Goal: Task Accomplishment & Management: Manage account settings

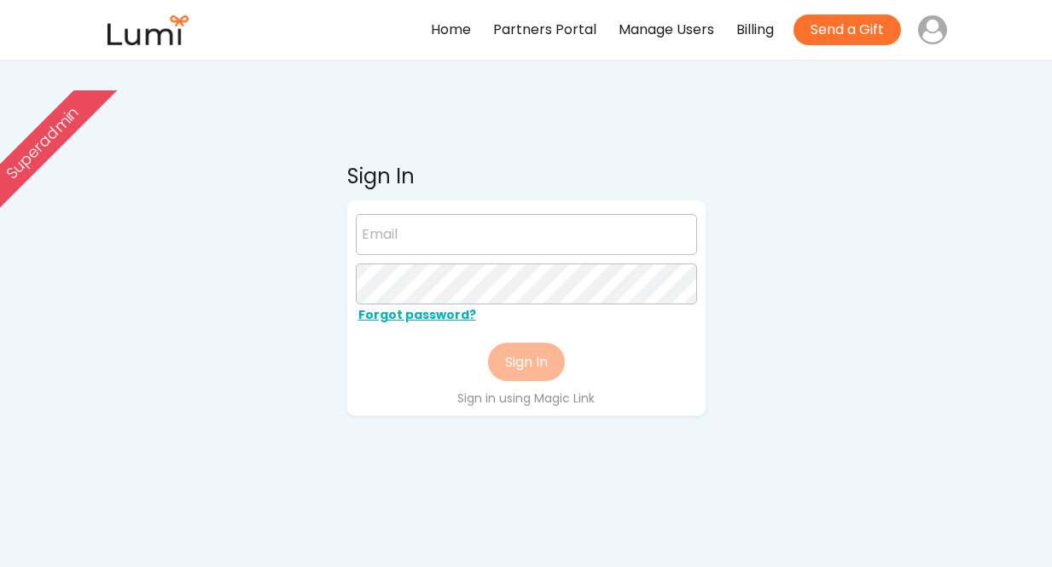
click at [422, 241] on input "email" at bounding box center [526, 234] width 341 height 41
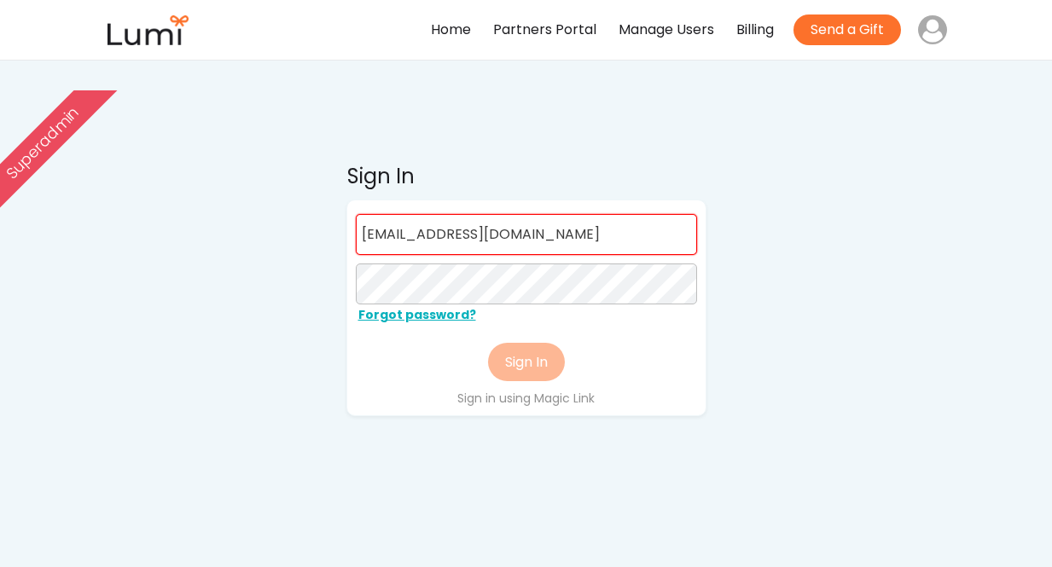
type input "[EMAIL_ADDRESS][DOMAIN_NAME]"
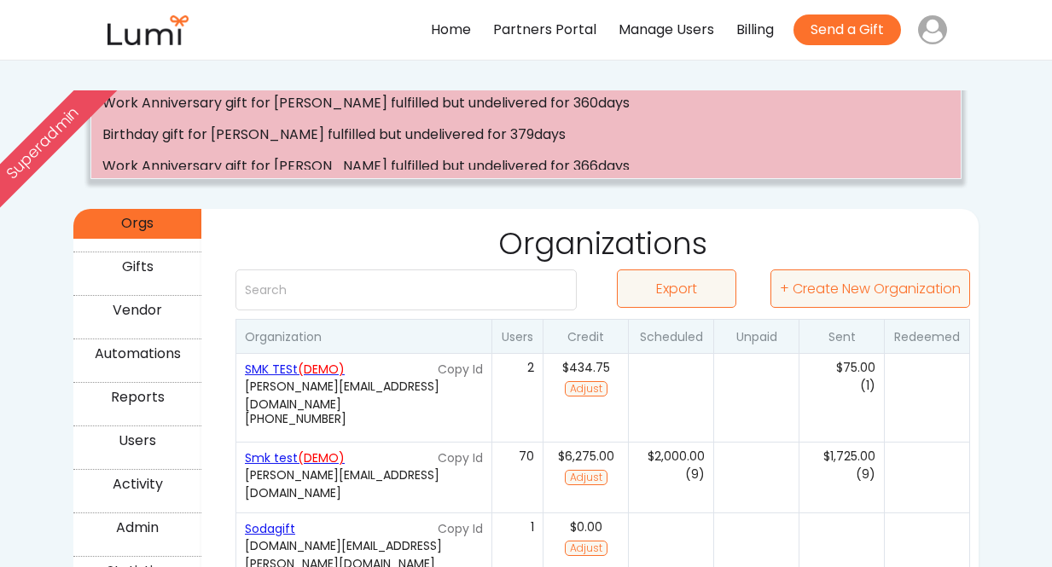
scroll to position [160, 0]
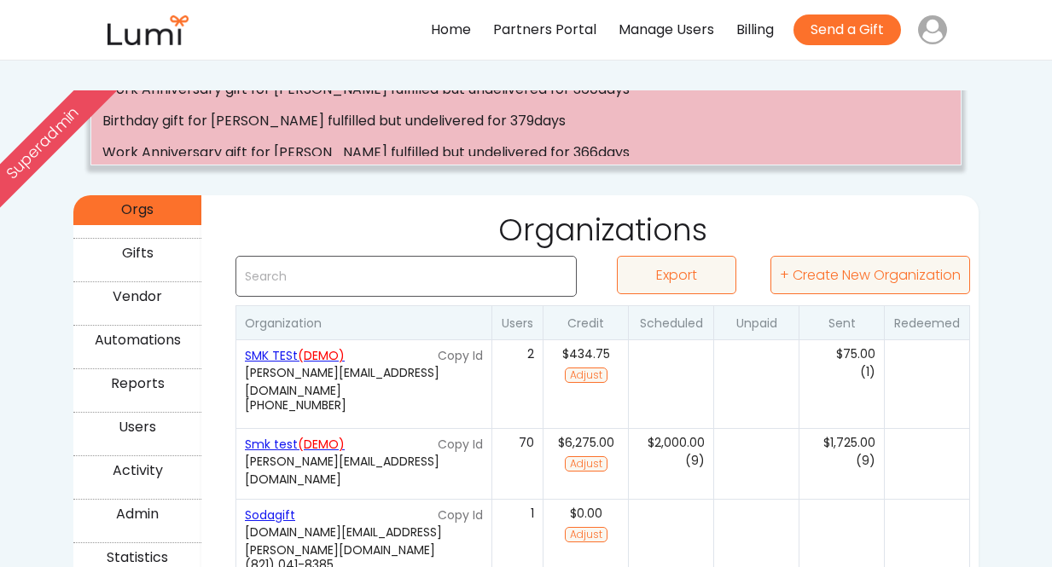
click at [509, 270] on input "input" at bounding box center [406, 276] width 341 height 41
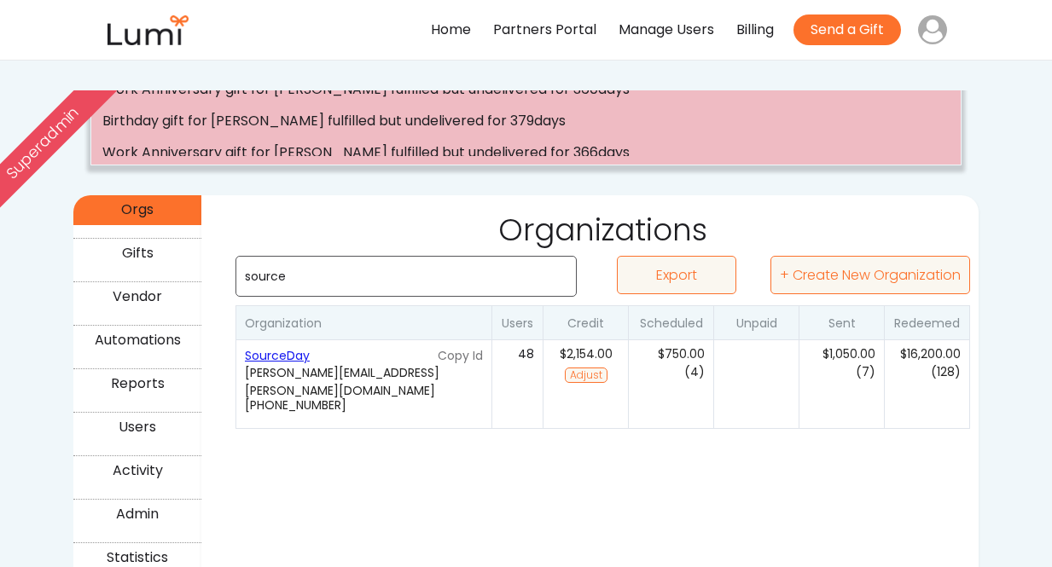
type input "source"
click at [159, 259] on div "Gifts" at bounding box center [137, 253] width 123 height 25
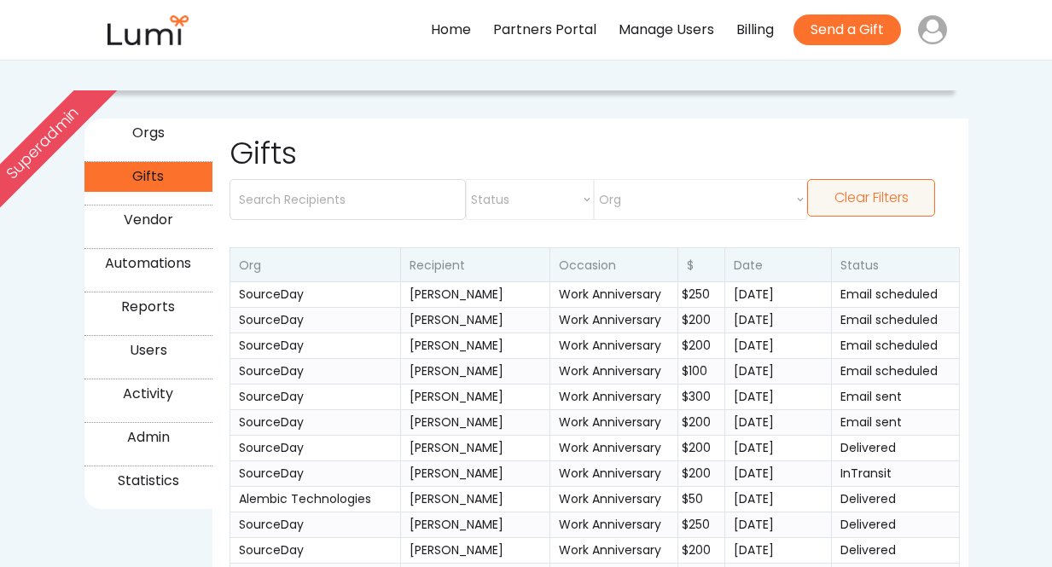
scroll to position [62, 0]
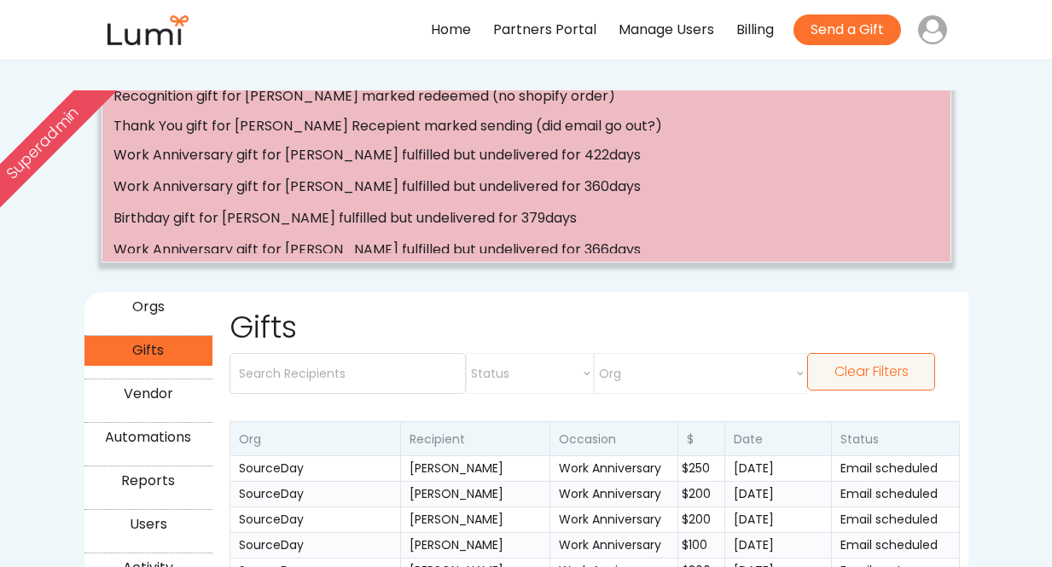
click at [157, 307] on div "Orgs" at bounding box center [148, 307] width 123 height 25
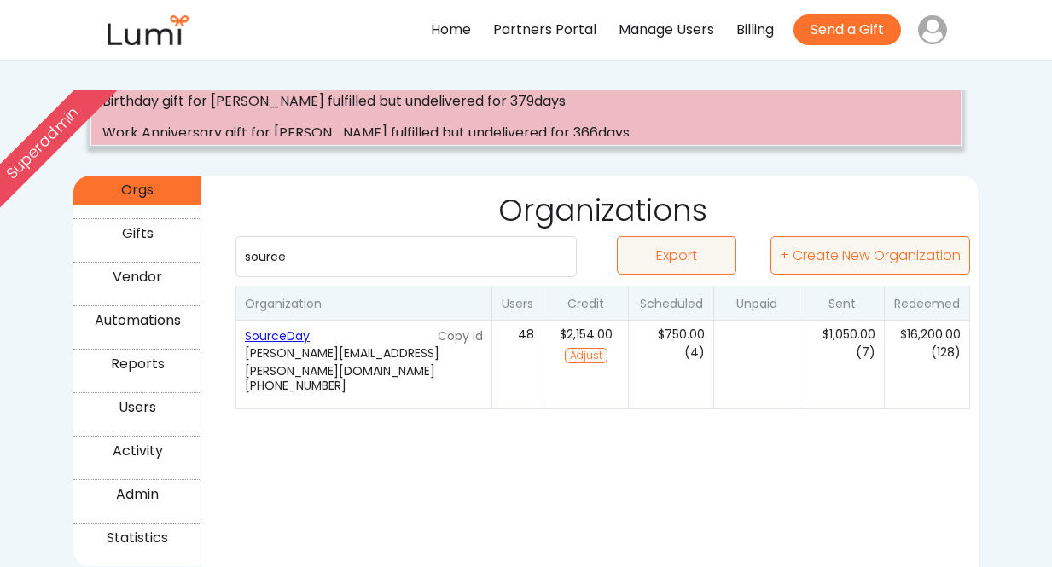
scroll to position [215, 0]
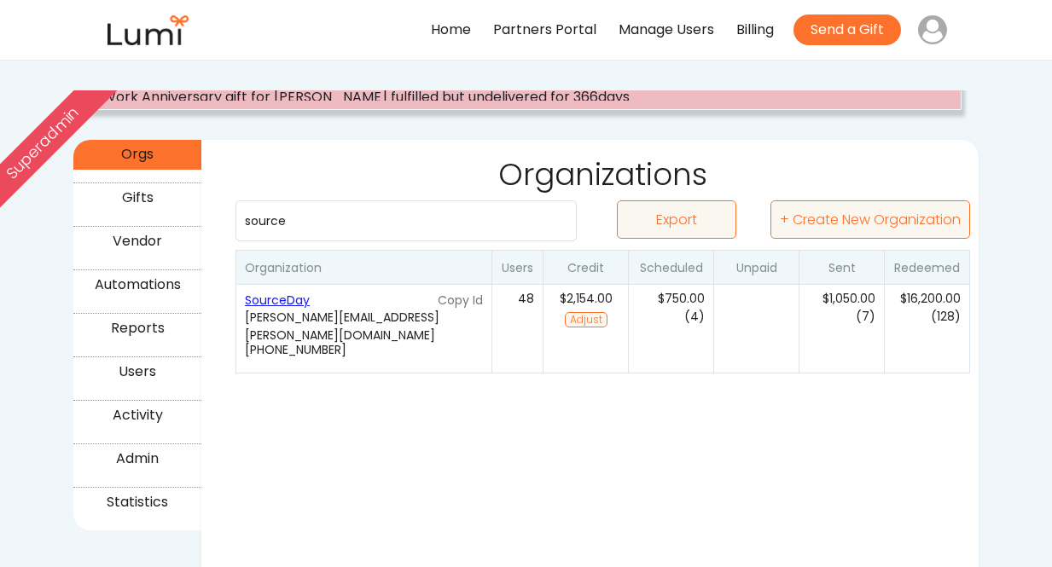
click at [270, 301] on div "SourceDay" at bounding box center [339, 301] width 189 height 18
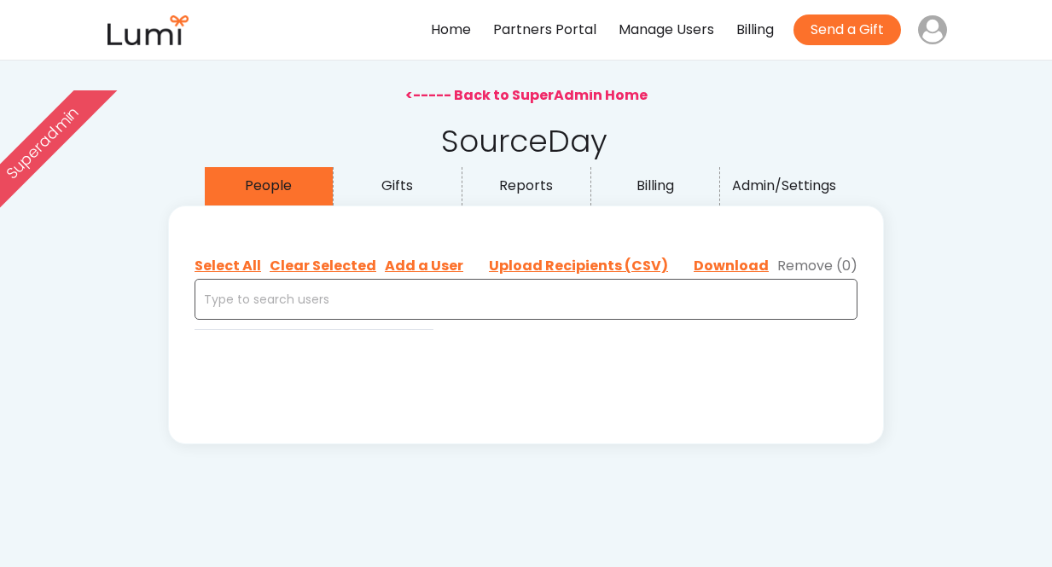
select select ""admin""
select select ""buyer""
select select ""recipient""
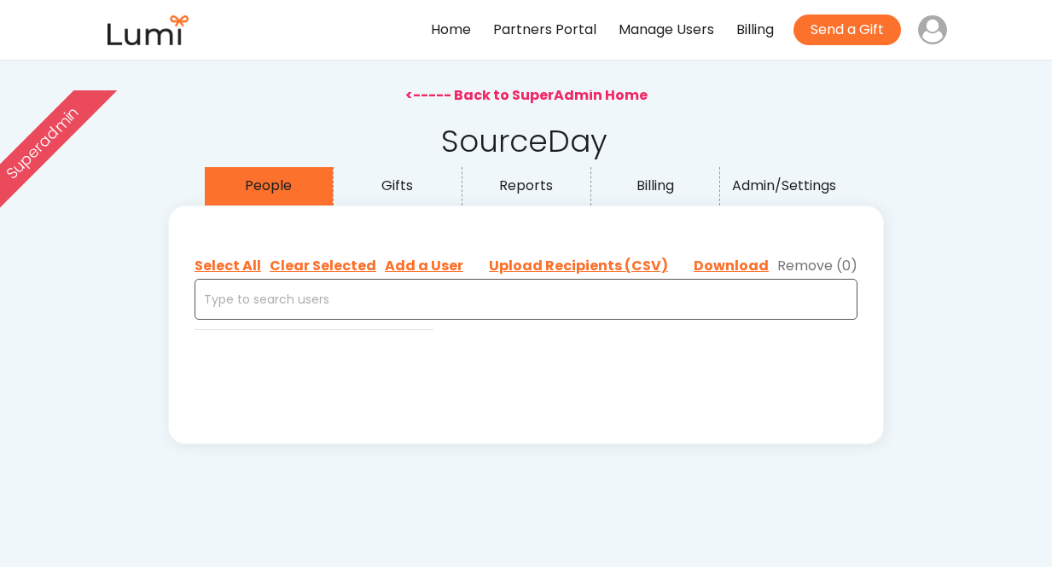
select select ""recipient""
select select ""buyer""
select select ""recipient""
select select ""buyer""
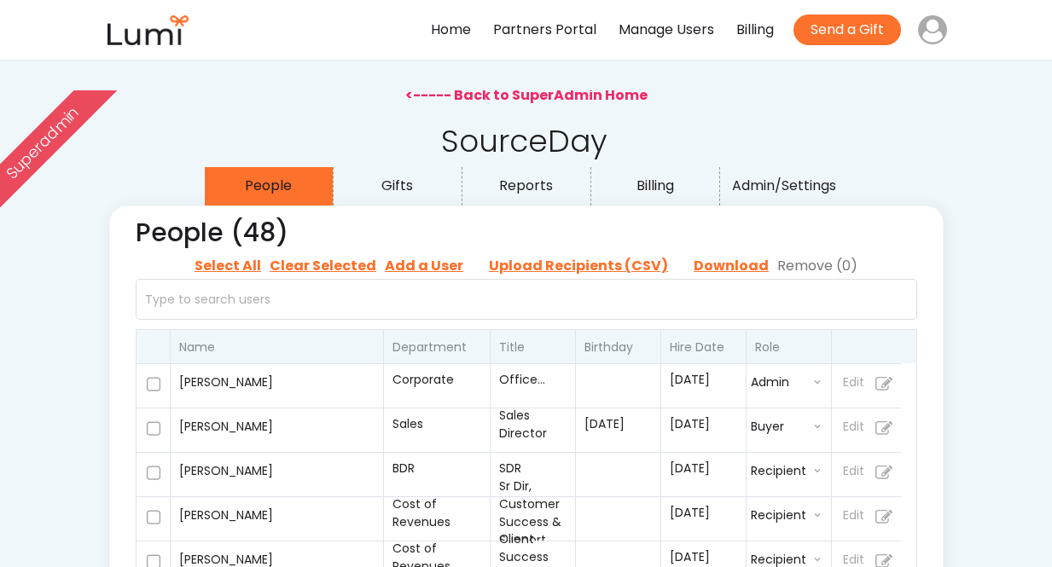
select select ""buyer""
select select ""recipient""
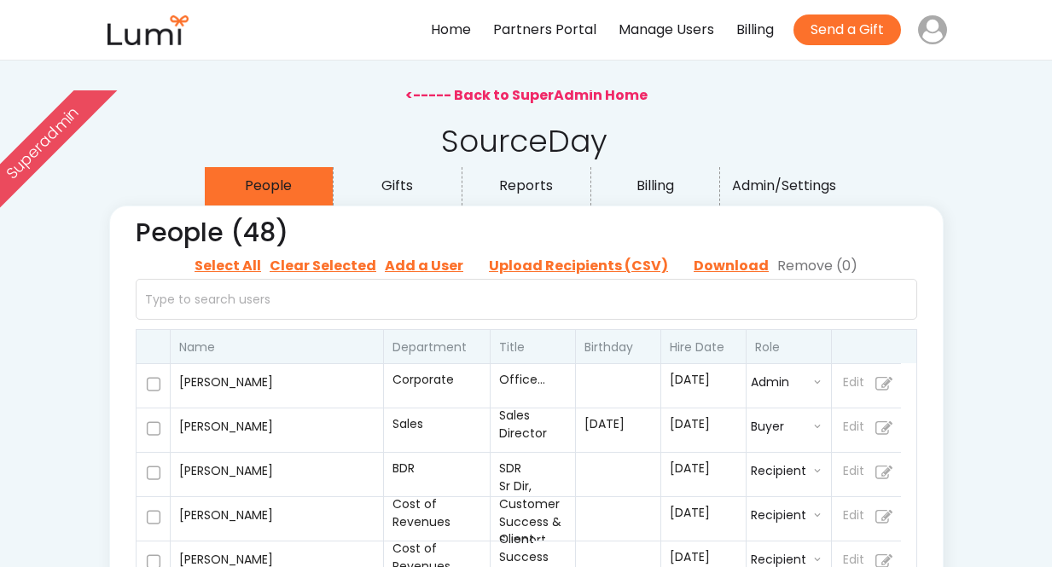
select select ""recipient""
select select ""buyer""
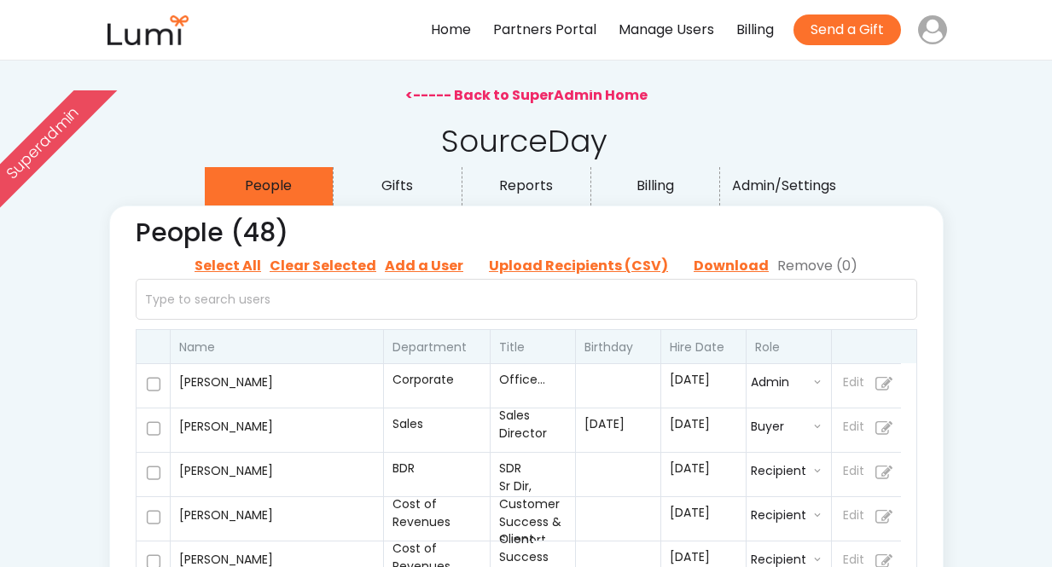
select select ""recipient""
select select ""buyer""
select select ""recipient""
select select ""admin""
select select ""recipient""
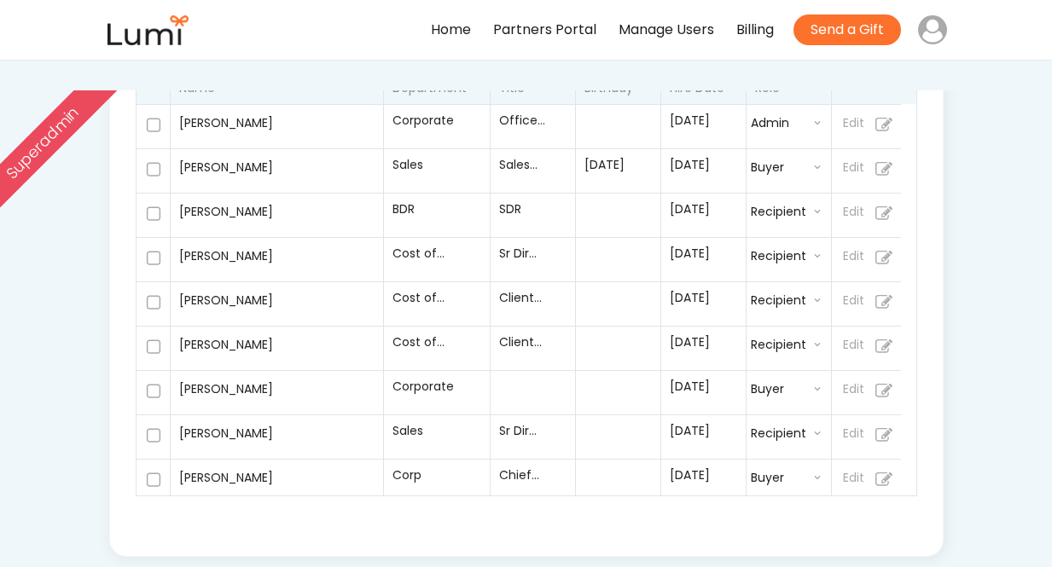
scroll to position [260, 0]
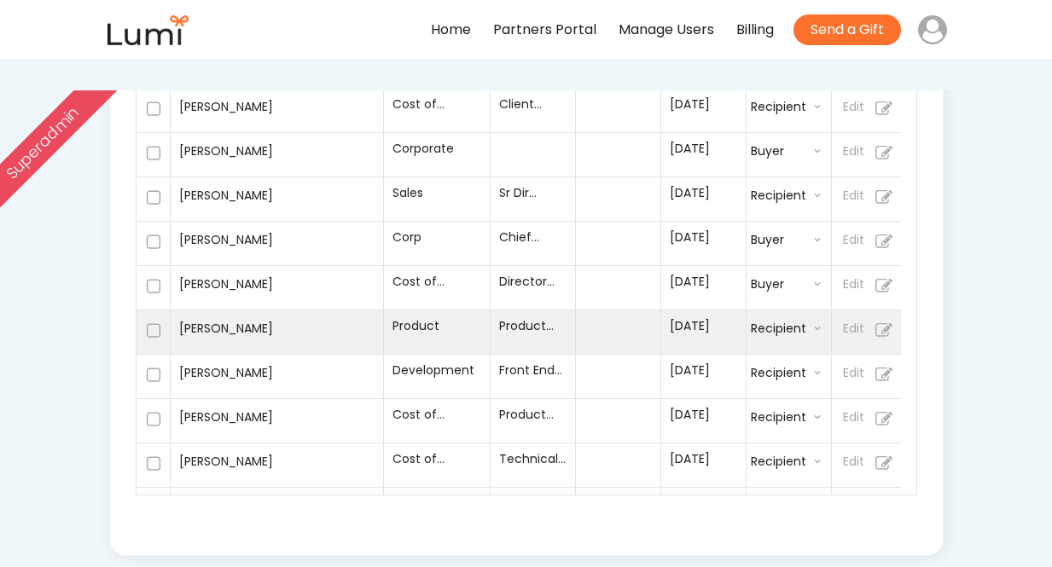
select select ""recipient""
select select ""buyer""
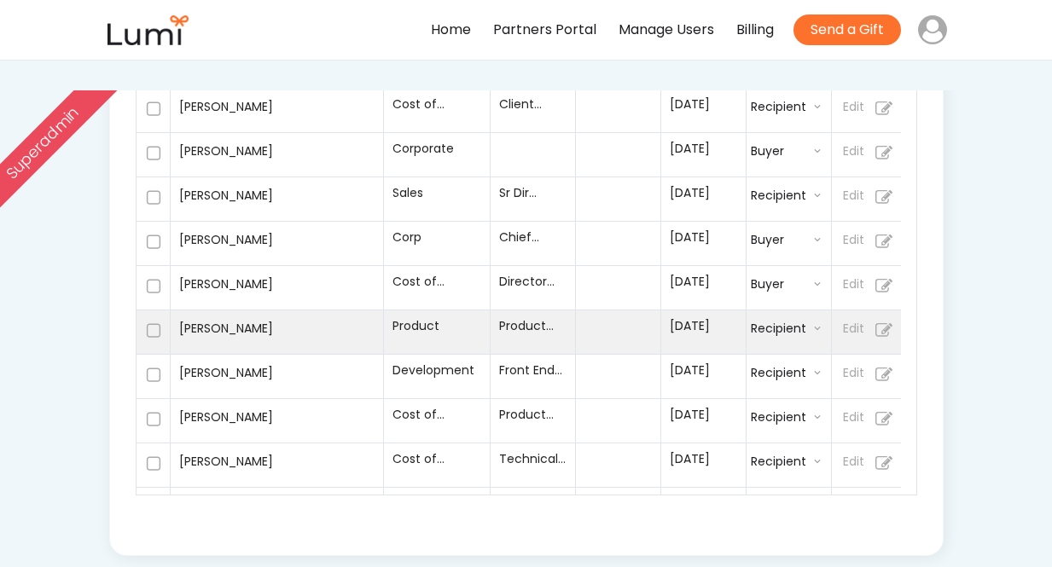
select select ""recipient""
select select ""buyer""
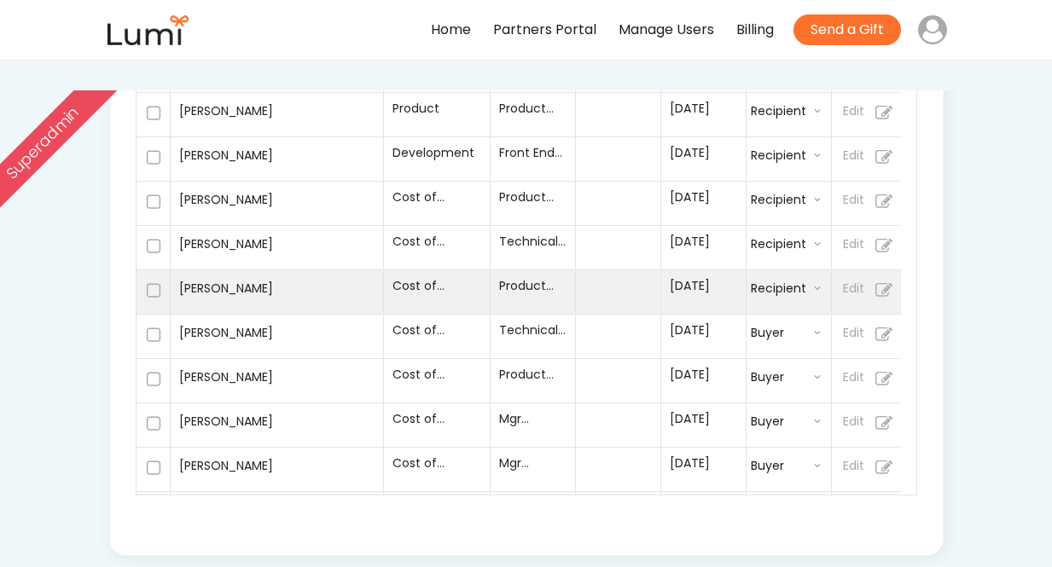
scroll to position [462, 0]
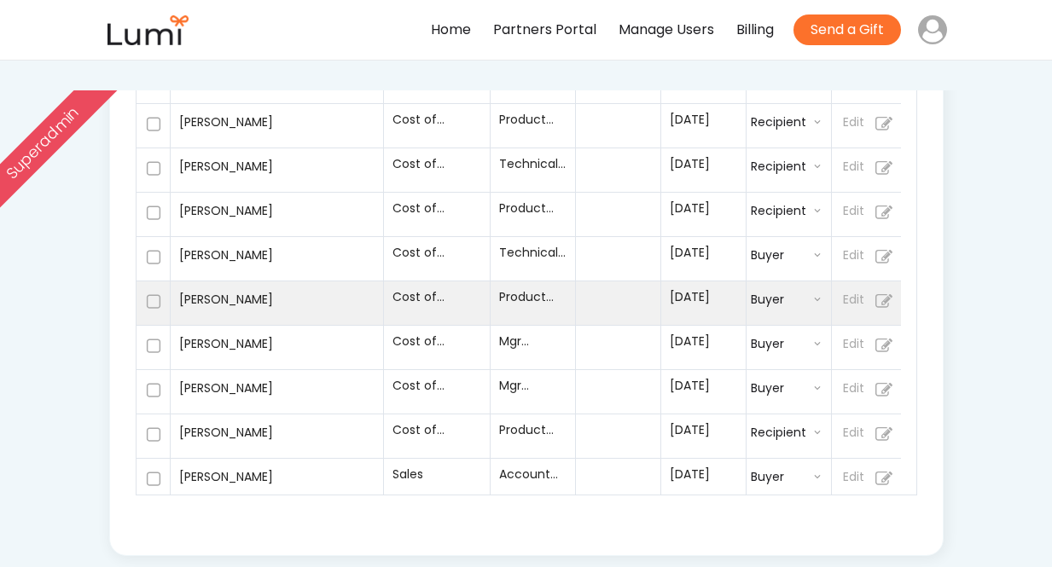
select select ""buyer""
select select ""recipient""
select select ""buyer""
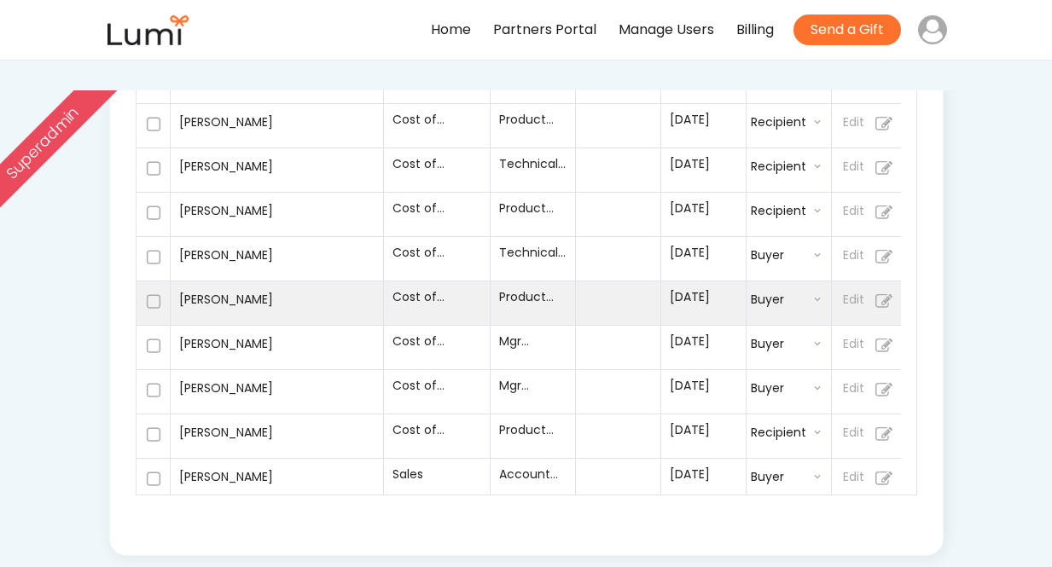
select select ""buyer""
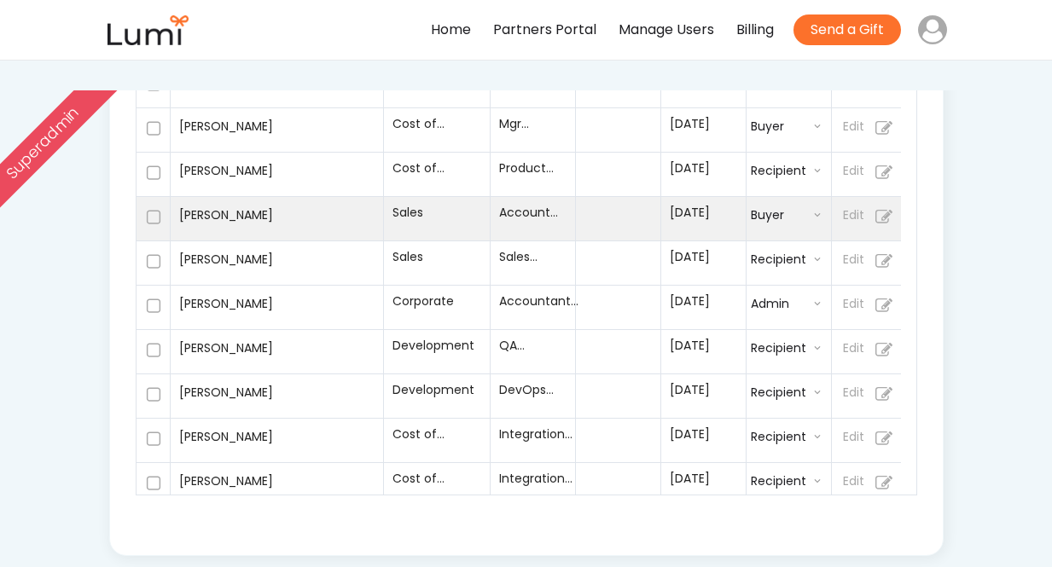
scroll to position [796, 0]
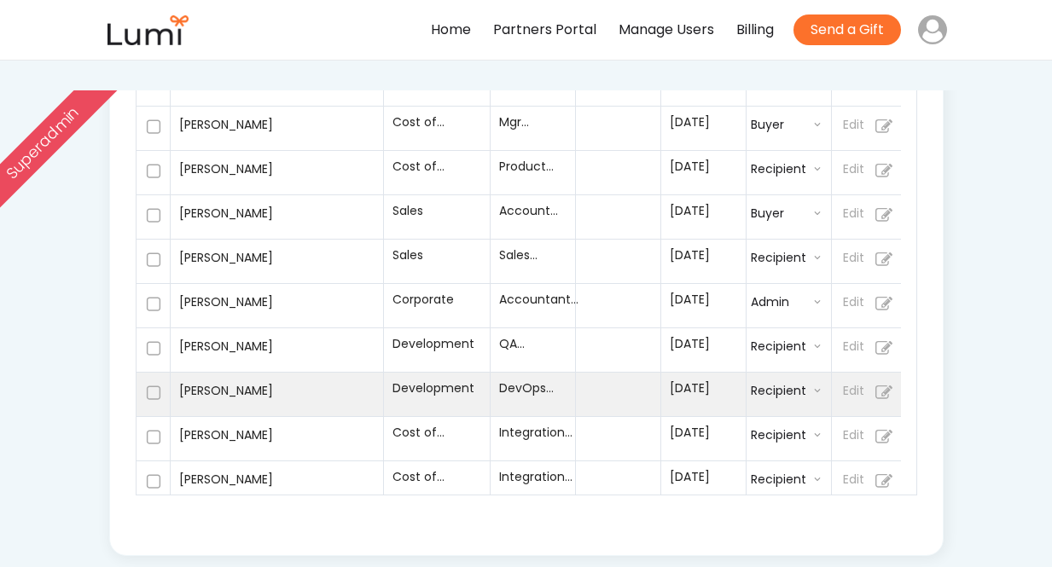
select select ""recipient""
select select ""buyer""
select select ""recipient""
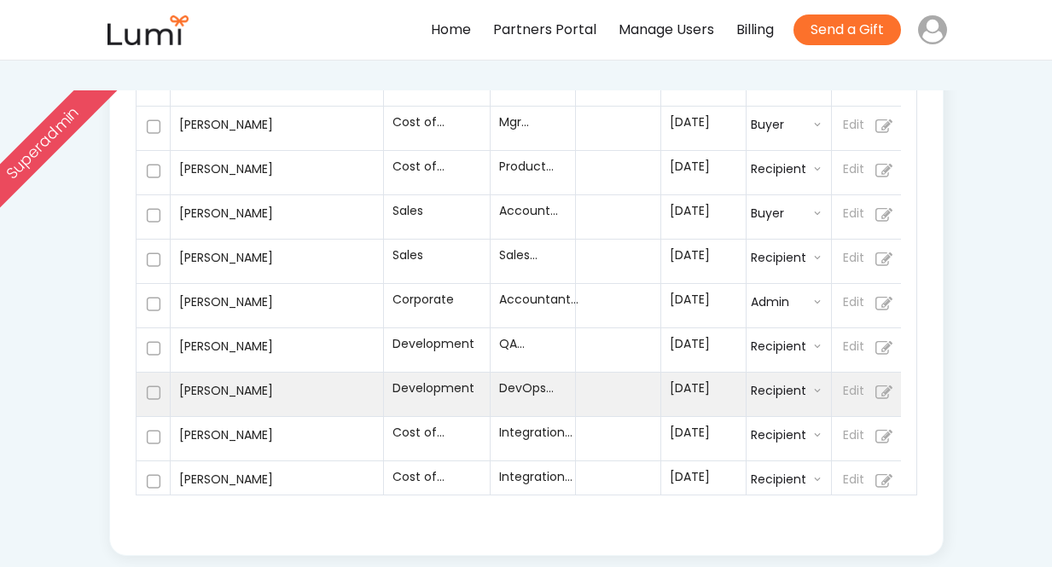
select select ""recipient""
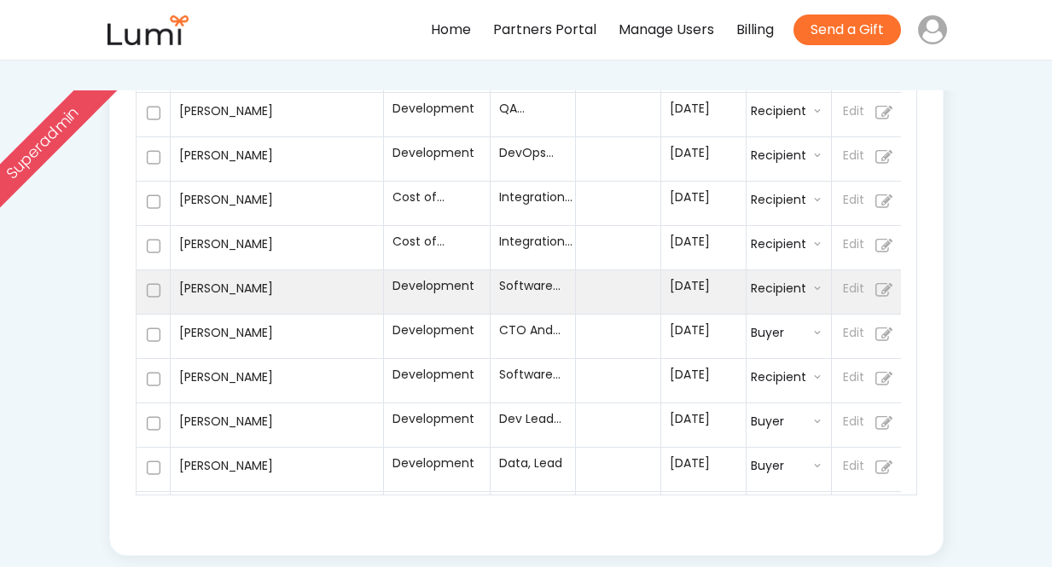
scroll to position [1036, 0]
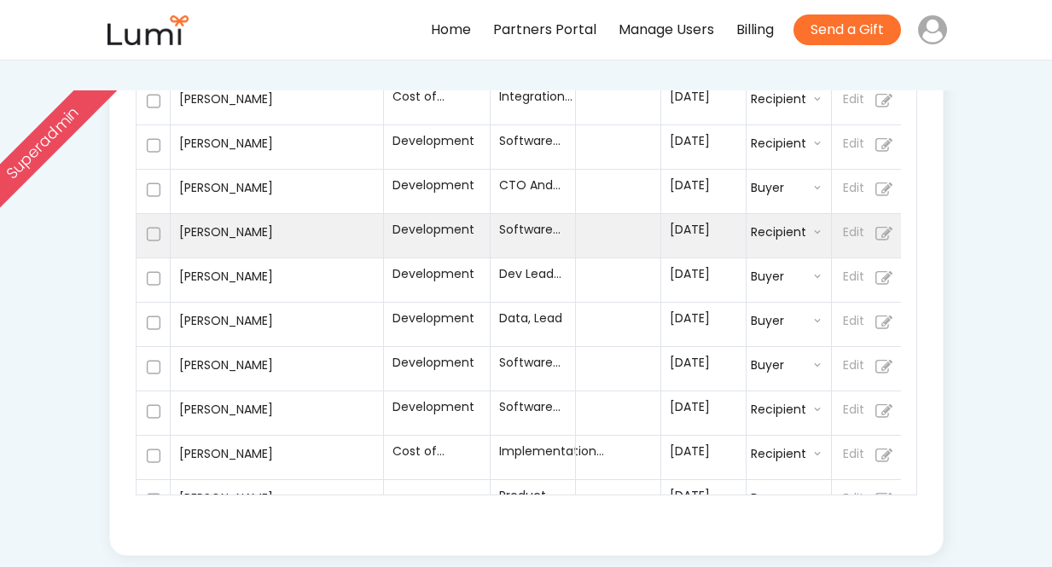
select select ""recipient""
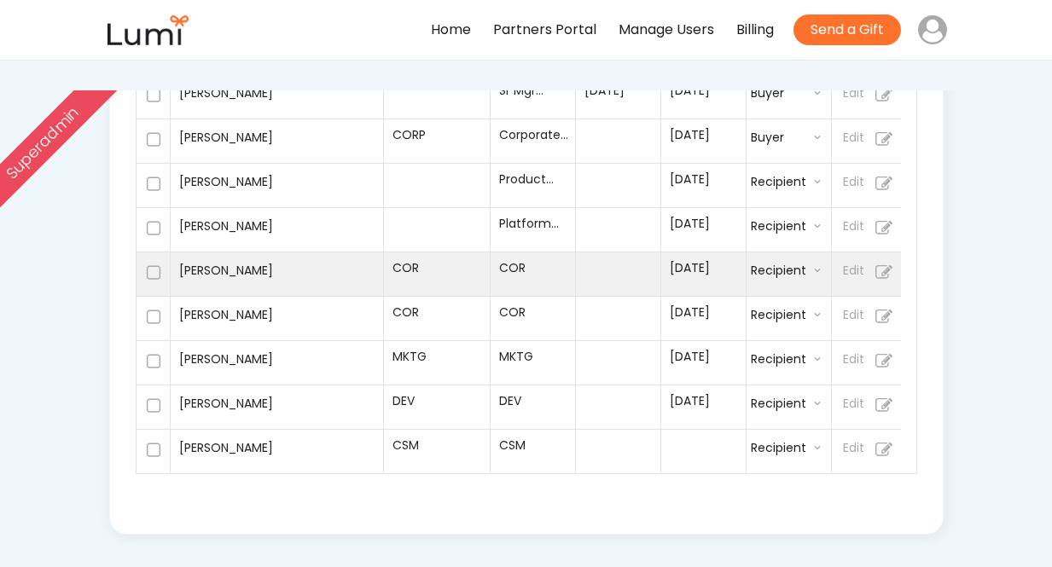
scroll to position [286, 0]
